Goal: Check status: Check status

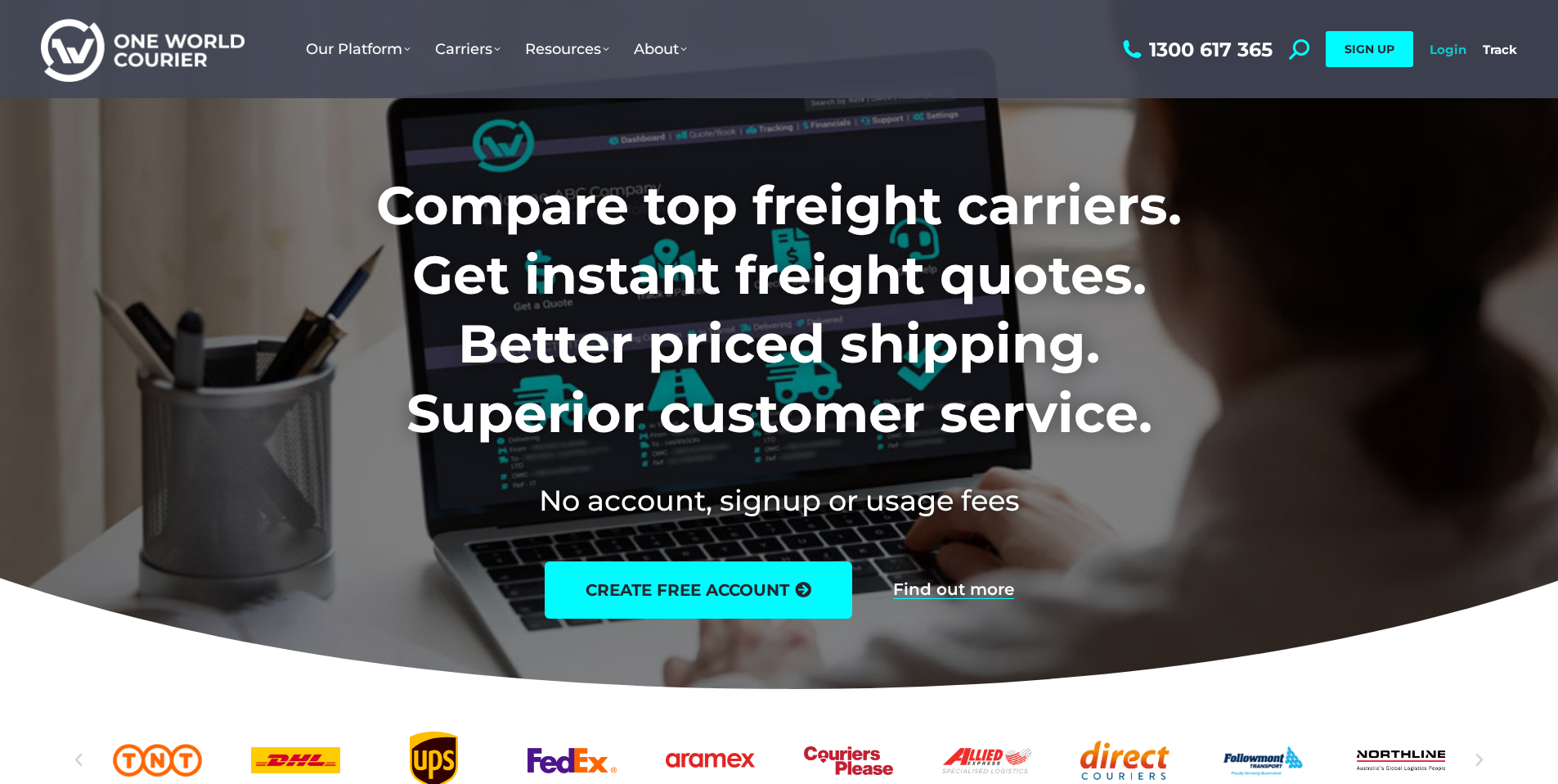
click at [1465, 55] on link "Login" at bounding box center [1449, 49] width 37 height 16
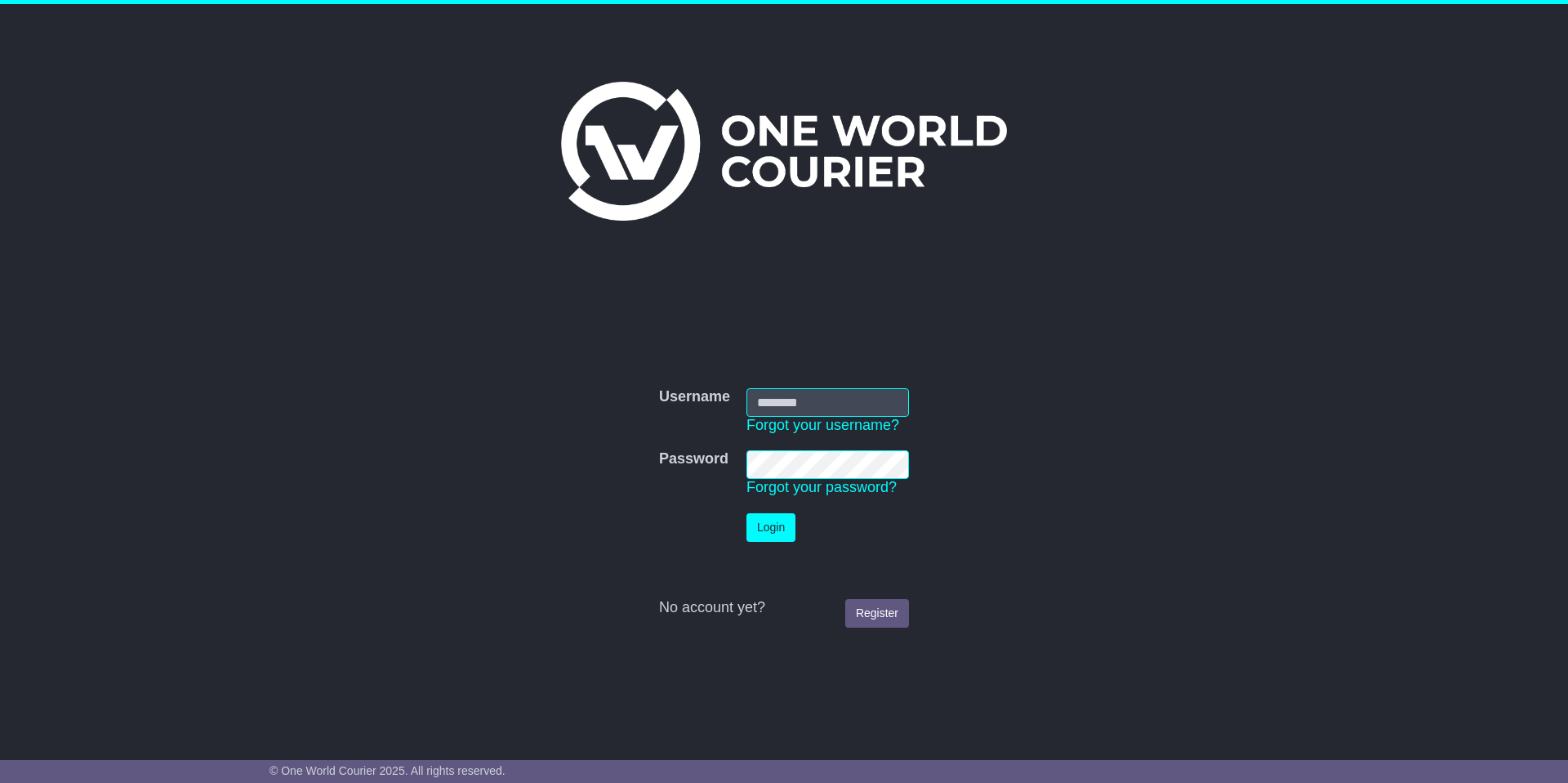
type input "**********"
click at [777, 534] on button "Login" at bounding box center [771, 527] width 49 height 29
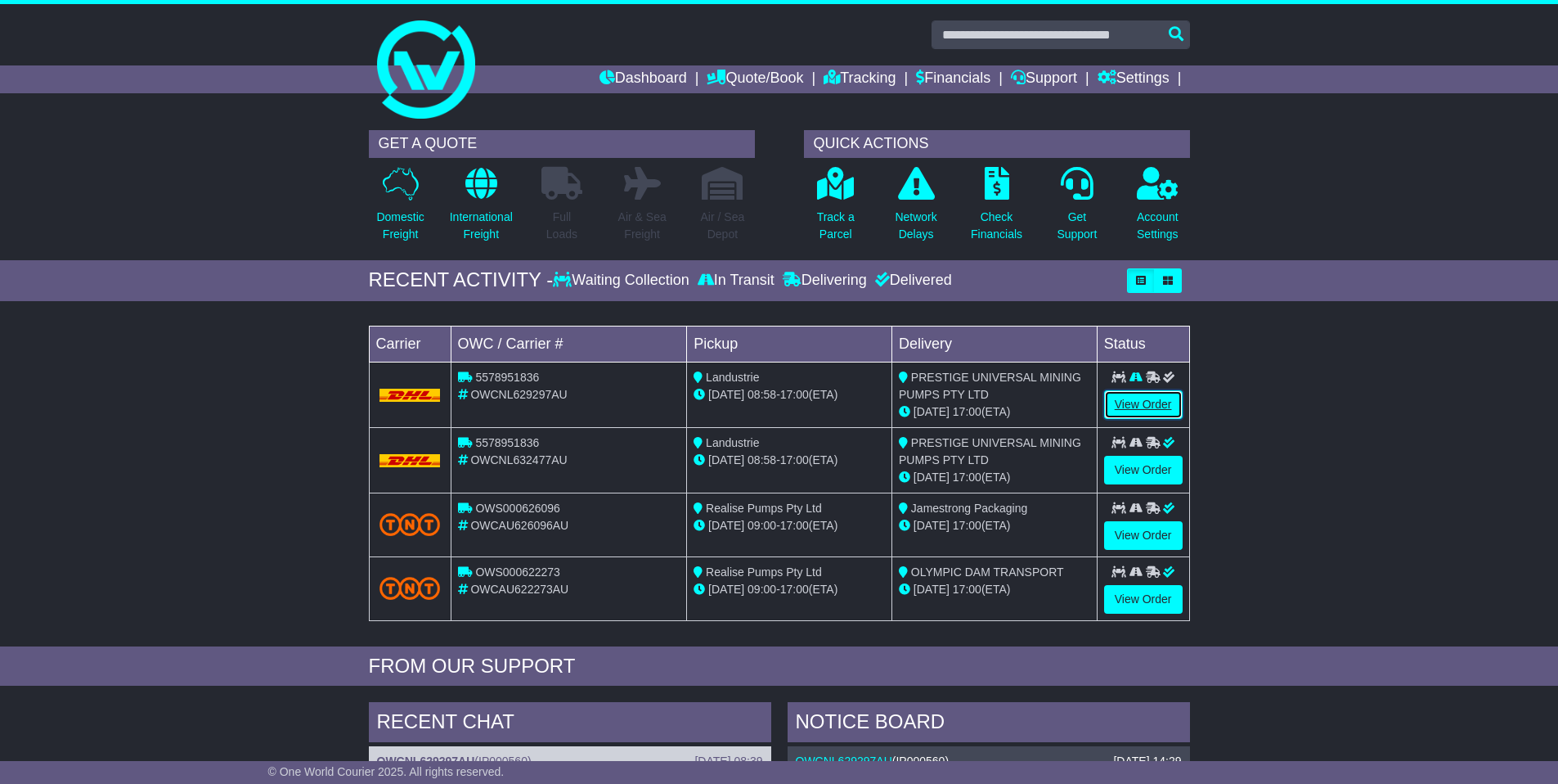
click at [1132, 407] on link "View Order" at bounding box center [1144, 404] width 78 height 29
